Goal: Information Seeking & Learning: Learn about a topic

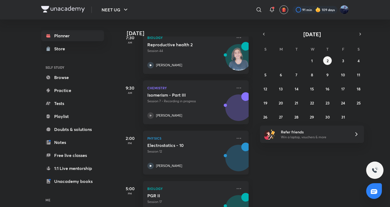
scroll to position [90, 0]
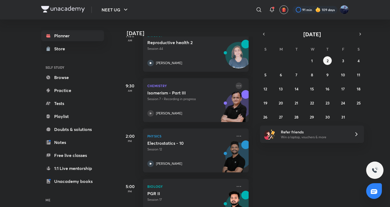
click at [235, 84] on icon at bounding box center [238, 86] width 6 height 6
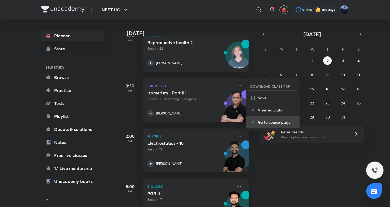
click at [237, 120] on p "Go to course page" at bounding box center [276, 122] width 37 height 6
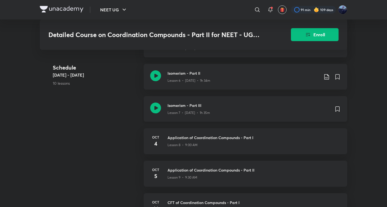
scroll to position [511, 0]
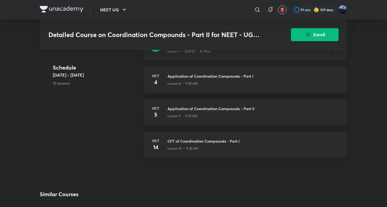
click at [228, 56] on div "Isomerism - Part III Lesson 7 • [DATE] • 1h 35m" at bounding box center [246, 48] width 204 height 26
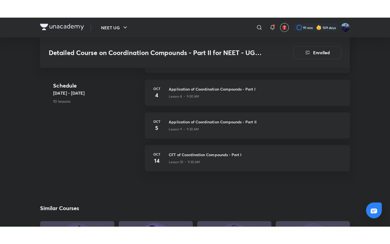
scroll to position [506, 0]
